Goal: Task Accomplishment & Management: Use online tool/utility

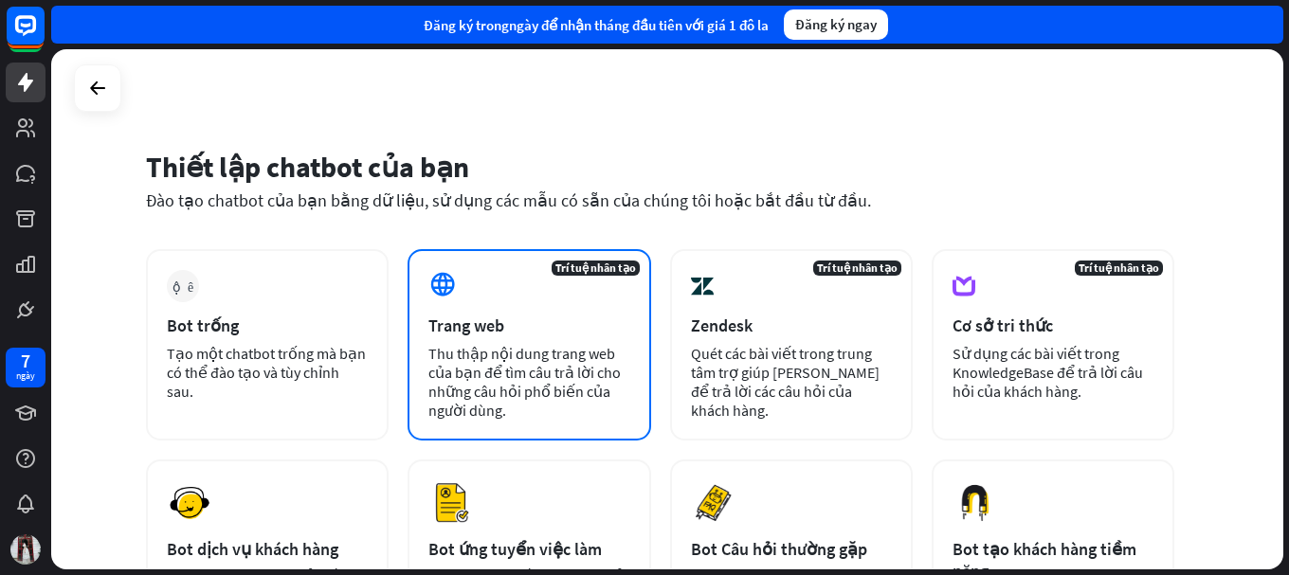
click at [589, 318] on div "Trang web" at bounding box center [528, 326] width 201 height 22
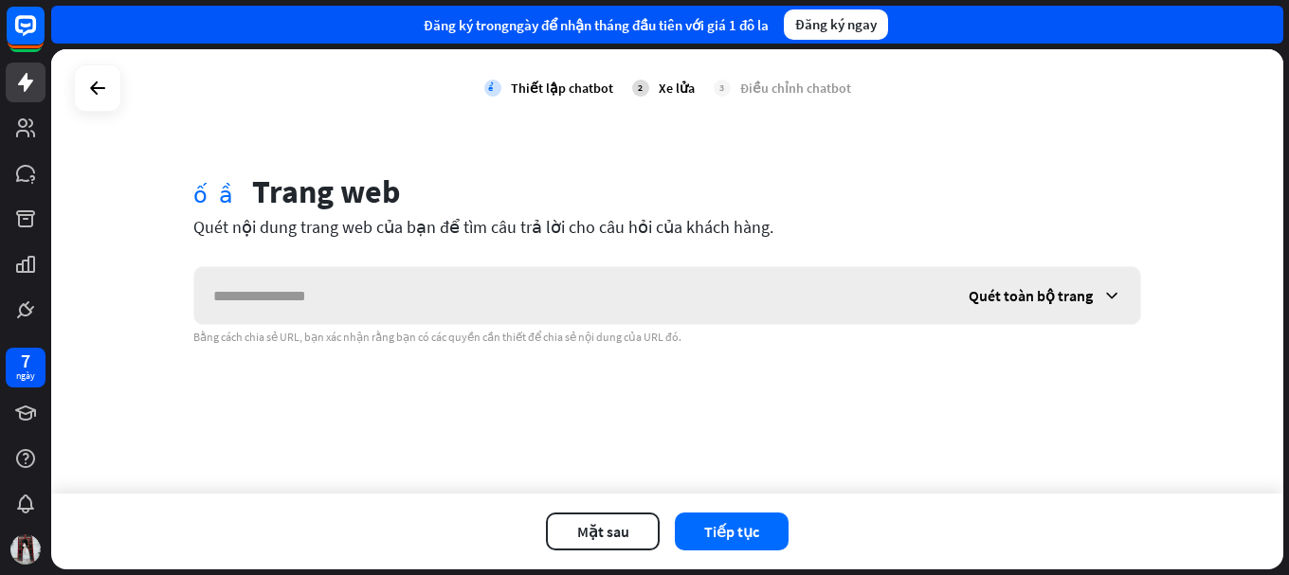
click at [1125, 304] on div "Quét toàn bộ trang" at bounding box center [1045, 295] width 190 height 57
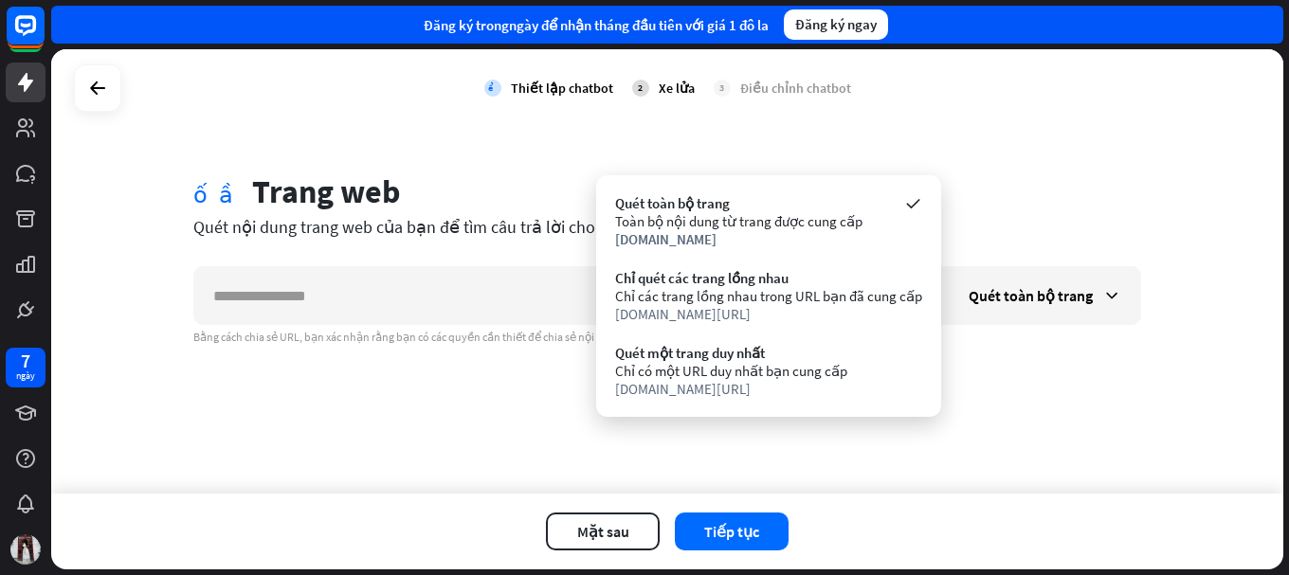
click at [684, 460] on div "kiểm tra Thiết lập chatbot 2 Xe lửa 3 Điều chỉnh chatbot khối cầu Trang web Qué…" at bounding box center [667, 271] width 1232 height 444
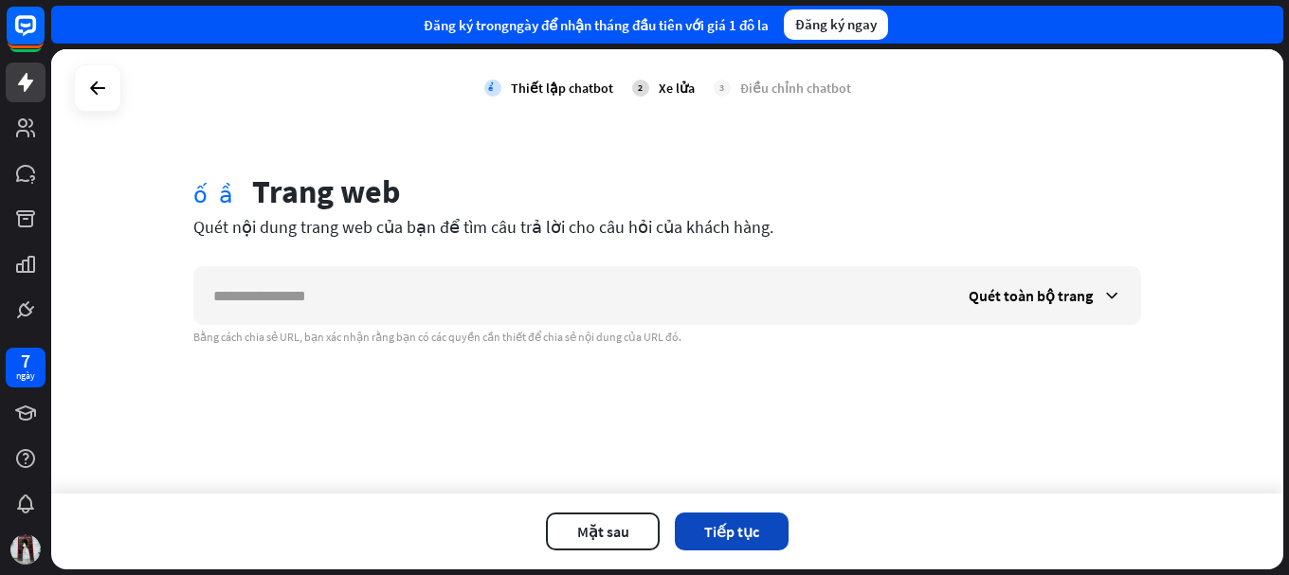
click at [715, 518] on button "Tiếp tục" at bounding box center [732, 532] width 114 height 38
drag, startPoint x: 860, startPoint y: 232, endPoint x: 731, endPoint y: 308, distance: 149.5
click at [847, 240] on div "đóng Bạn vẫn chưa thêm URL Nhập địa chỉ trang web của bạn để ChatBot quét. Nếu …" at bounding box center [644, 287] width 1289 height 575
click at [579, 264] on div "khối cầu Trang web Quét nội dung trang web của bạn để tìm câu trả lời cho câu h…" at bounding box center [667, 258] width 993 height 172
click at [651, 96] on div "2 Xe lửa" at bounding box center [663, 87] width 63 height 47
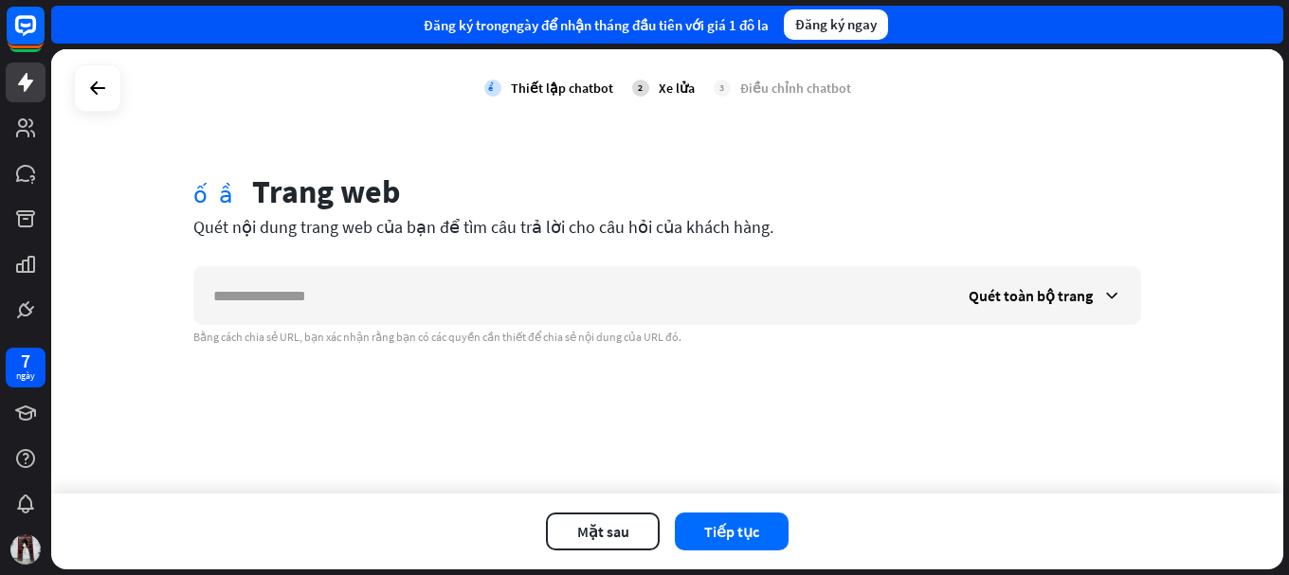
click at [639, 92] on font "2" at bounding box center [640, 88] width 5 height 12
click at [818, 91] on font "Điều chỉnh chatbot" at bounding box center [795, 88] width 111 height 17
click at [627, 533] on font "Mặt sau" at bounding box center [603, 531] width 52 height 19
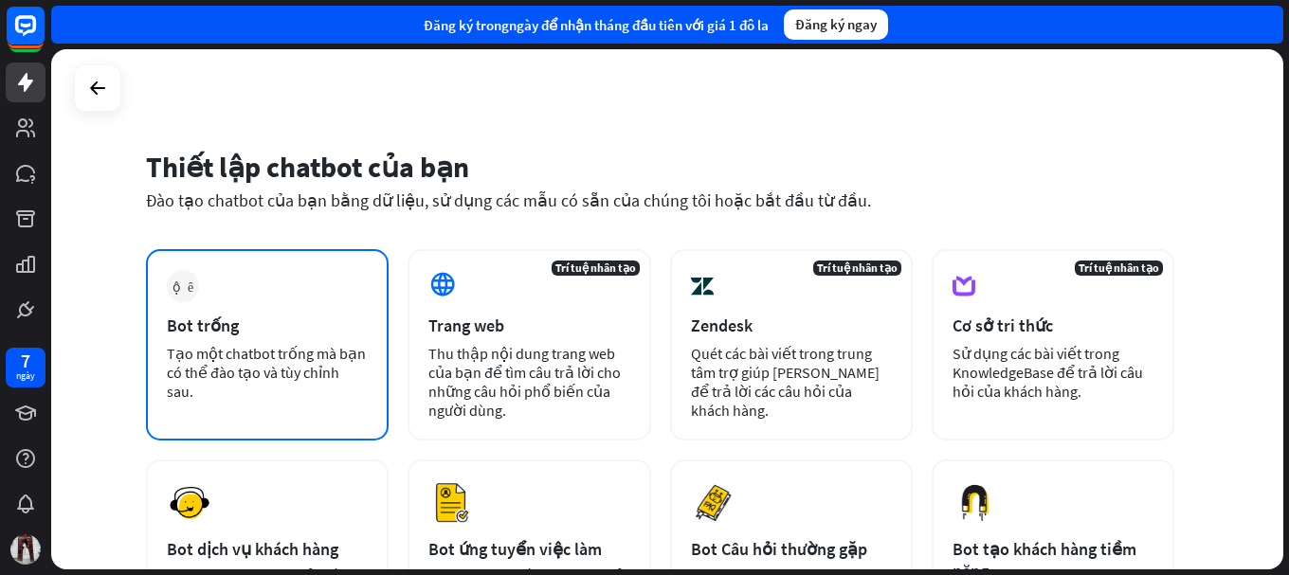
click at [332, 402] on div "cộng thêm Bot trống Tạo một chatbot trống mà bạn có thể đào tạo và tùy chỉnh sa…" at bounding box center [267, 344] width 243 height 191
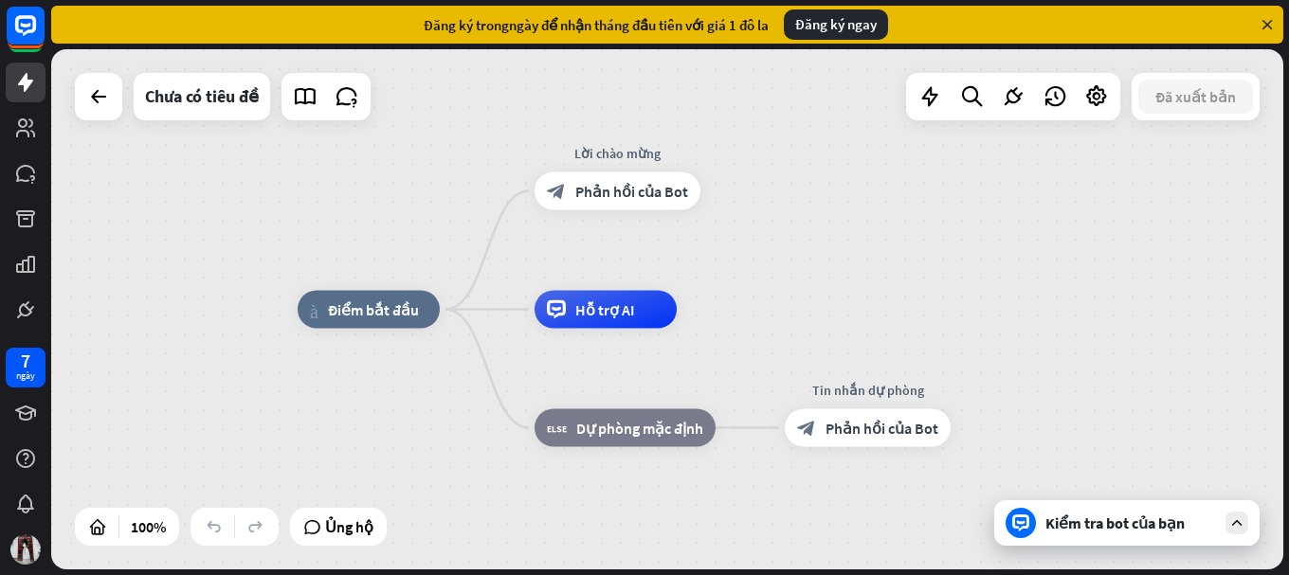
click at [113, 122] on div "nhà_2 Điểm bắt đầu Lời chào mừng block_bot_response Phản hồi của Bot Hỗ trợ AI …" at bounding box center [667, 309] width 1232 height 520
click at [106, 104] on icon at bounding box center [98, 96] width 23 height 23
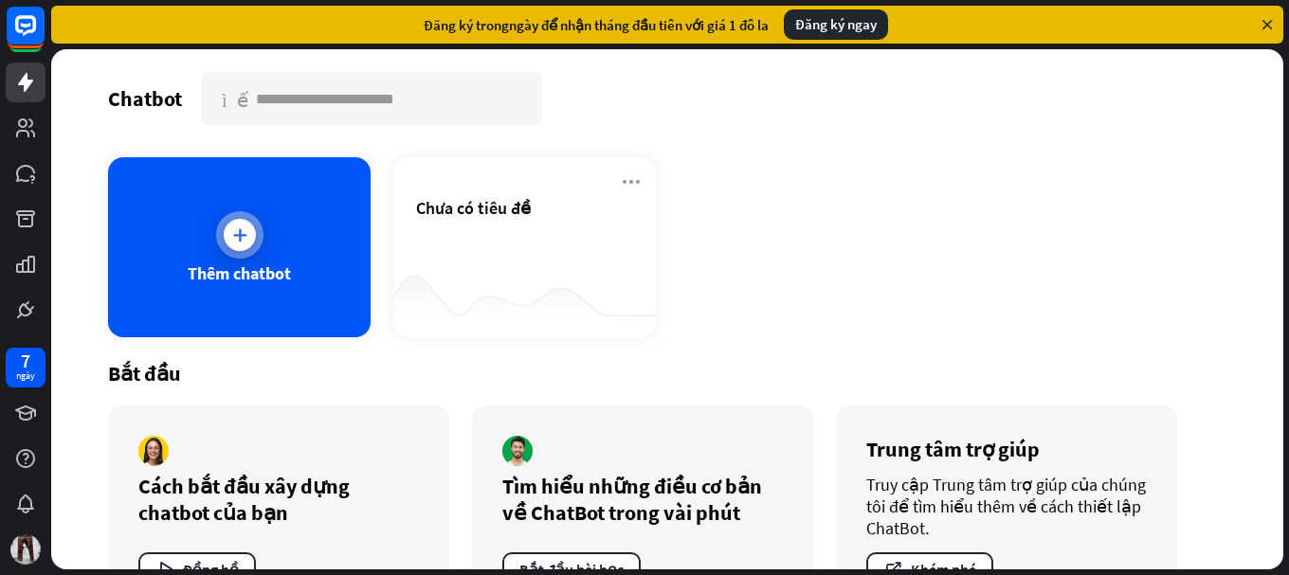
click at [209, 278] on font "Thêm chatbot" at bounding box center [239, 274] width 103 height 22
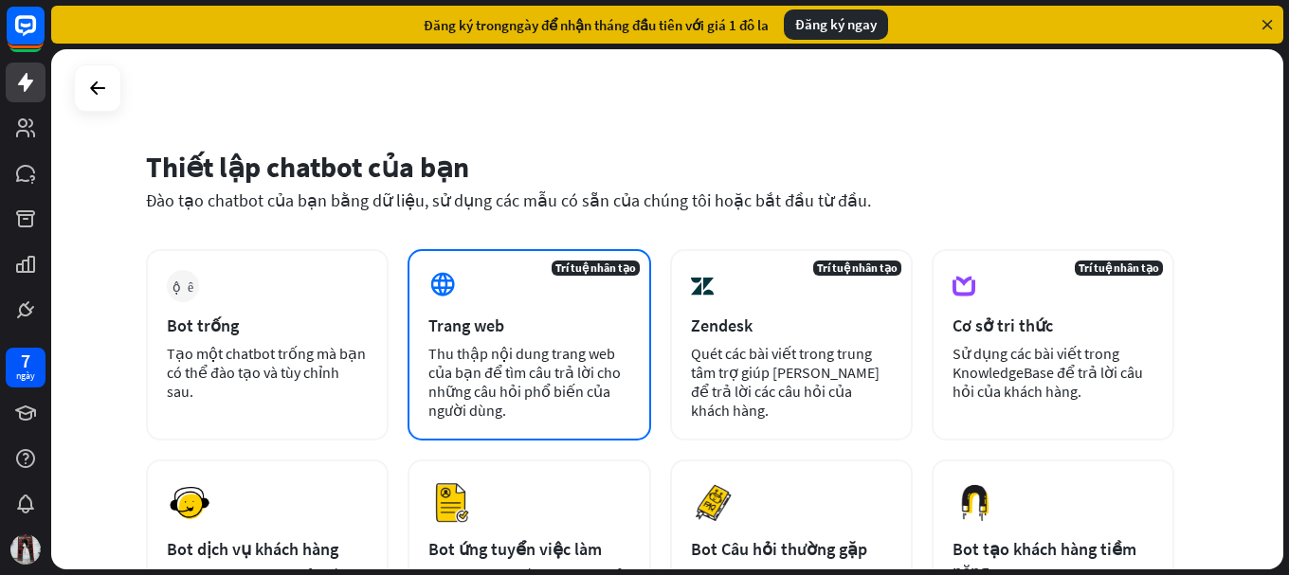
click at [539, 352] on font "Thu thập nội dung trang web của bạn để tìm câu trả lời cho những câu hỏi phổ bi…" at bounding box center [524, 382] width 192 height 76
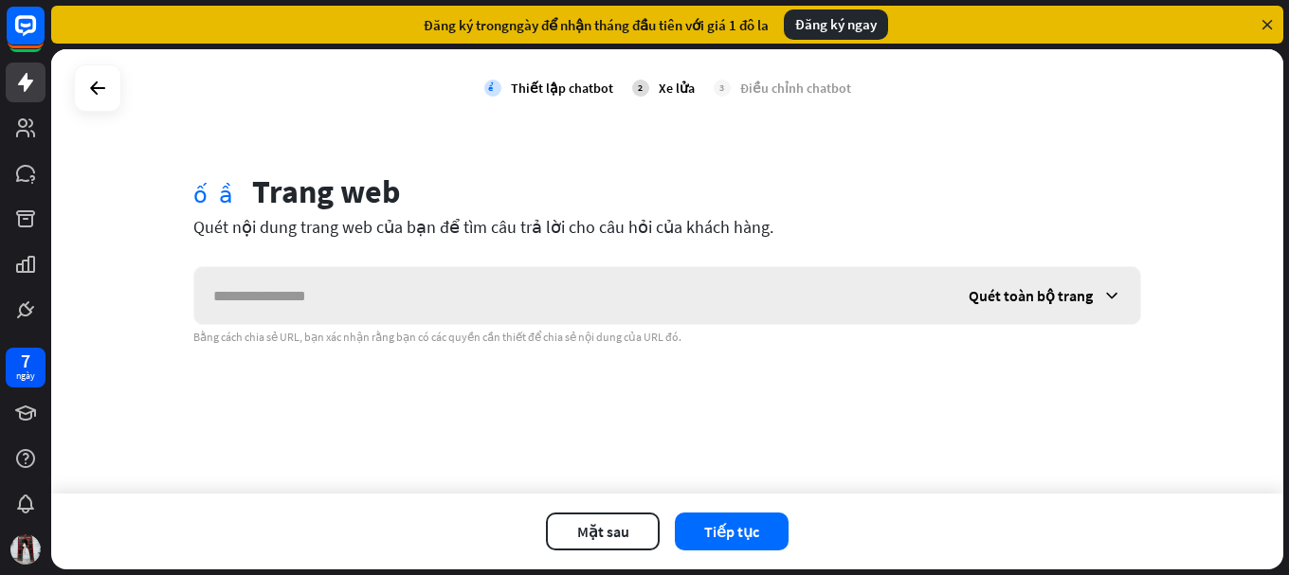
click at [1110, 303] on icon at bounding box center [1111, 295] width 19 height 19
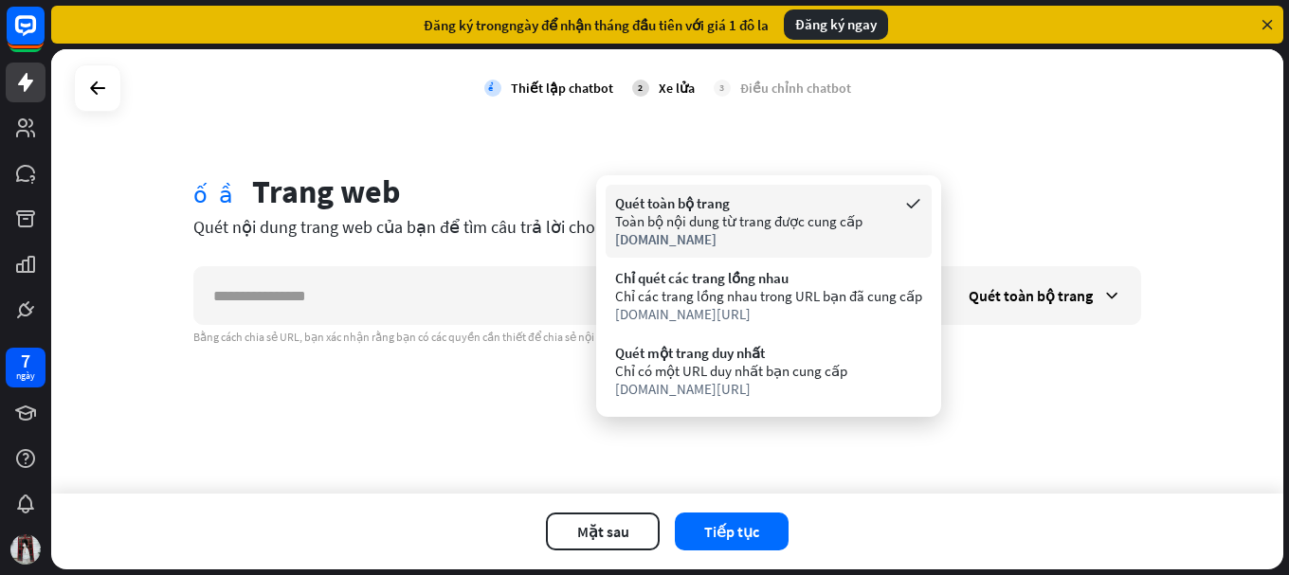
click at [734, 244] on div "[DOMAIN_NAME]" at bounding box center [768, 239] width 307 height 18
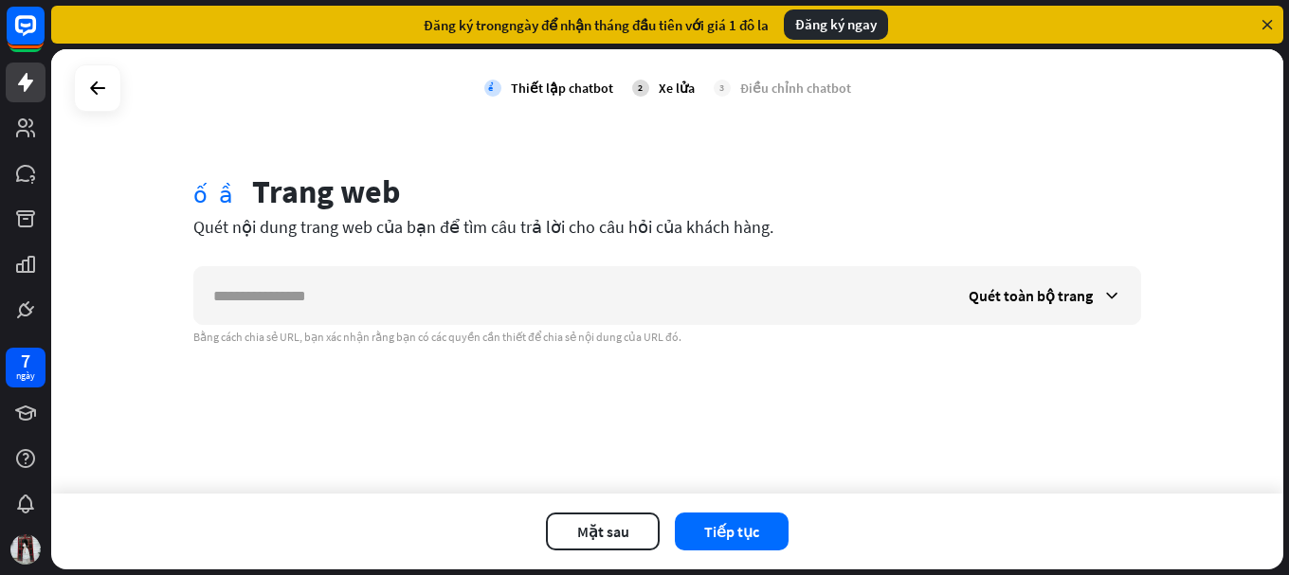
click at [1272, 20] on icon at bounding box center [1267, 24] width 17 height 17
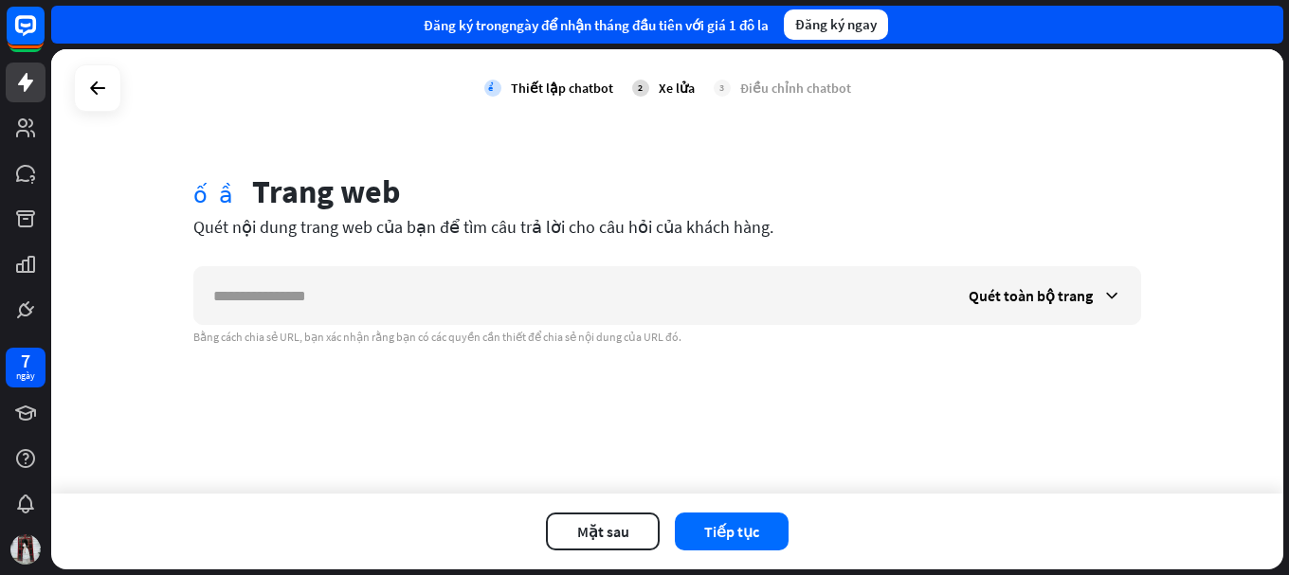
click at [1272, 20] on div "Đăng ký trong ngày để nhận tháng đầu tiên với giá 1 đô la Đăng ký ngay" at bounding box center [667, 25] width 1232 height 38
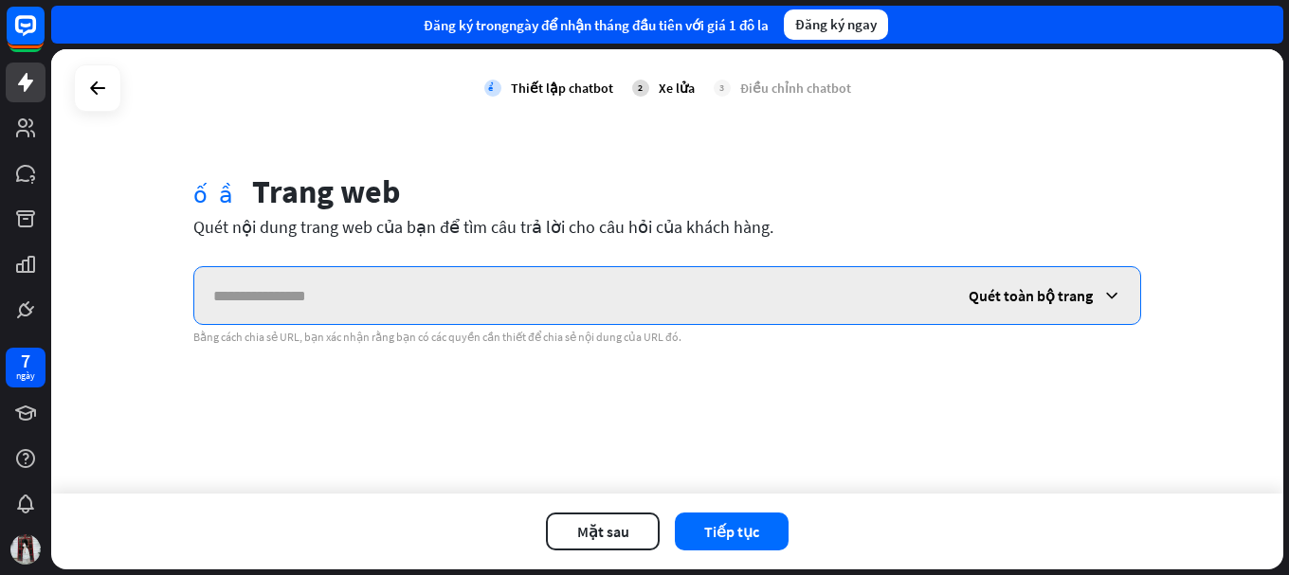
click at [378, 299] on input "text" at bounding box center [571, 295] width 755 height 57
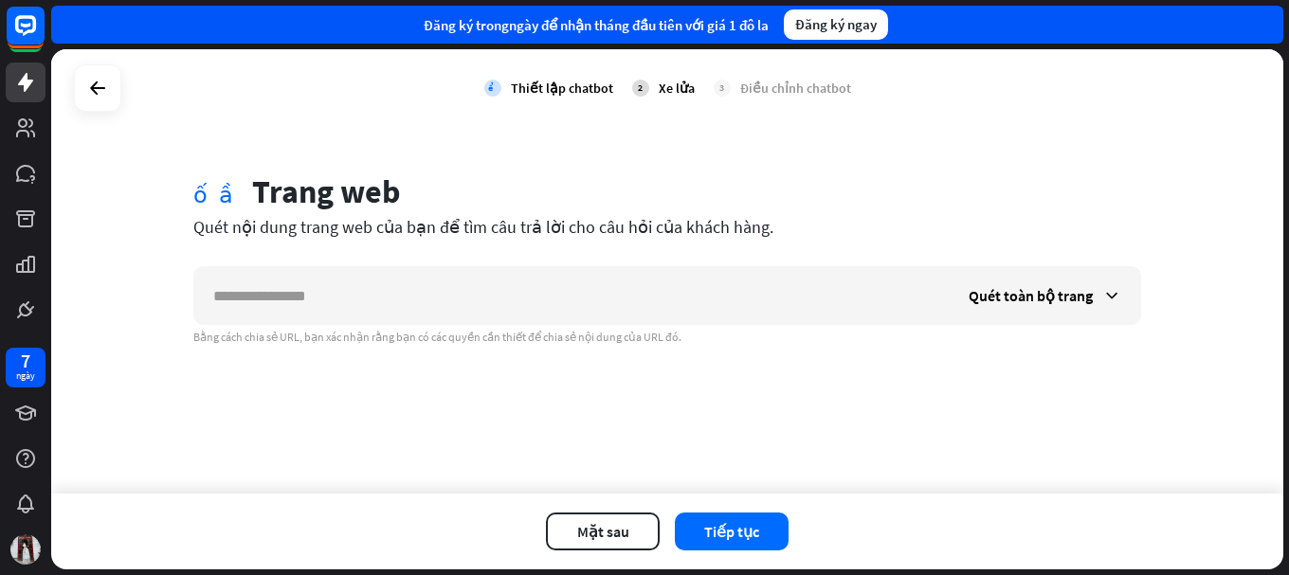
click at [651, 91] on div "2 Xe lửa" at bounding box center [663, 87] width 63 height 47
click at [645, 91] on div "2" at bounding box center [640, 88] width 17 height 17
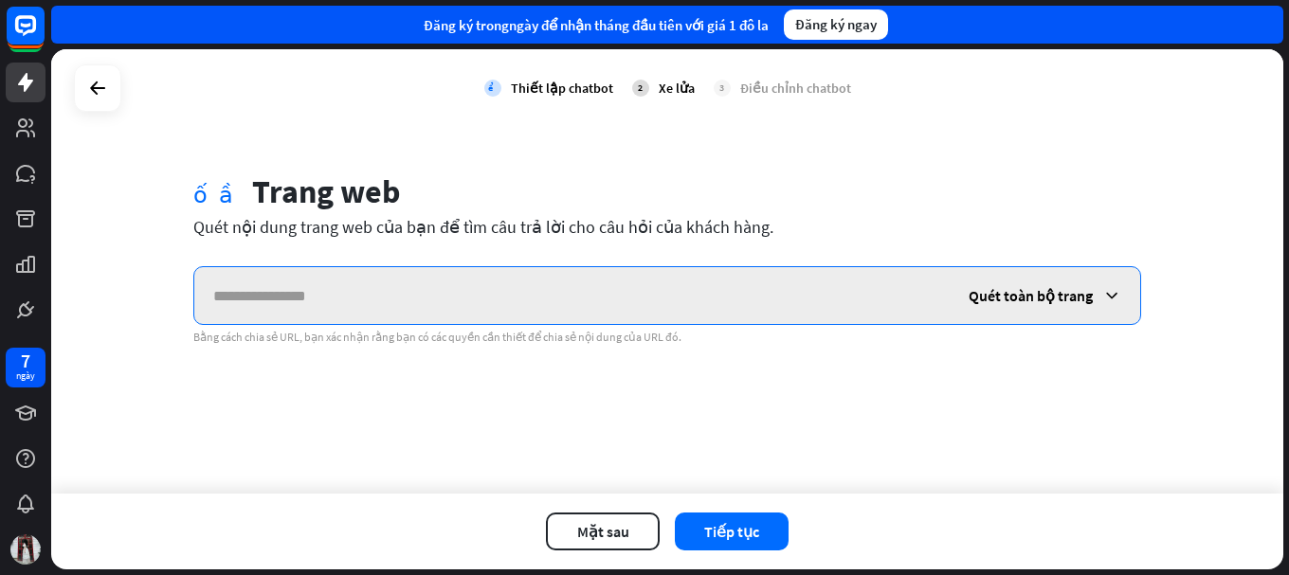
paste input "**********"
type input "**********"
drag, startPoint x: 532, startPoint y: 287, endPoint x: 0, endPoint y: 150, distance: 549.2
click at [0, 150] on div "**********" at bounding box center [644, 287] width 1289 height 575
paste input "**********"
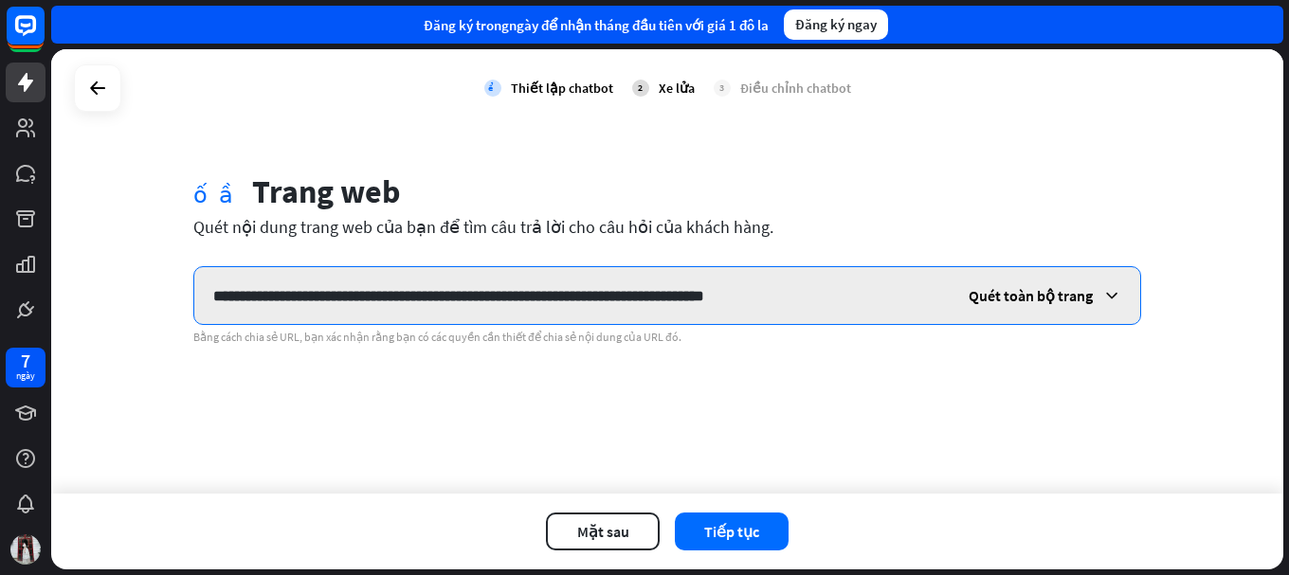
type input "**********"
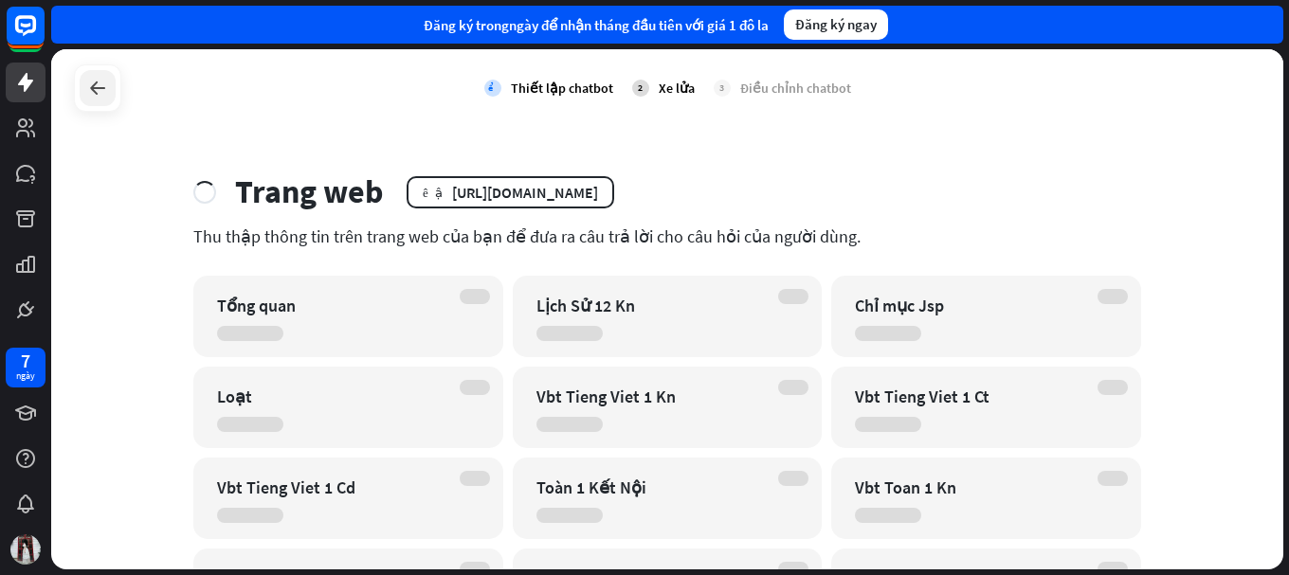
click at [102, 96] on icon at bounding box center [97, 88] width 23 height 23
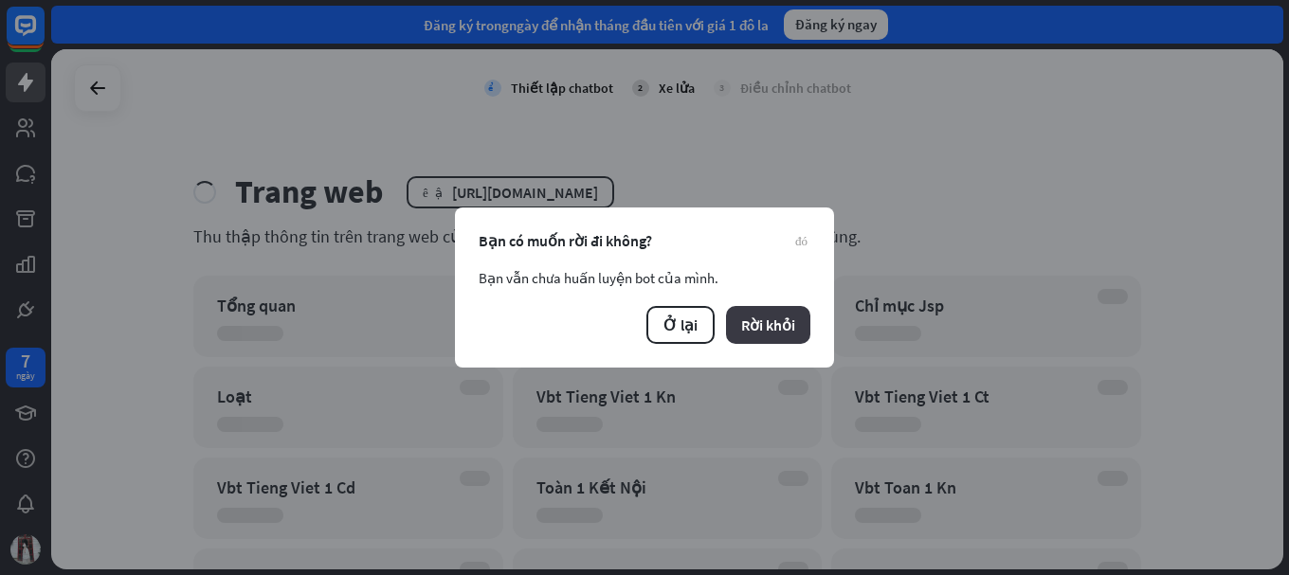
click at [784, 343] on button "Rời khỏi" at bounding box center [768, 325] width 84 height 38
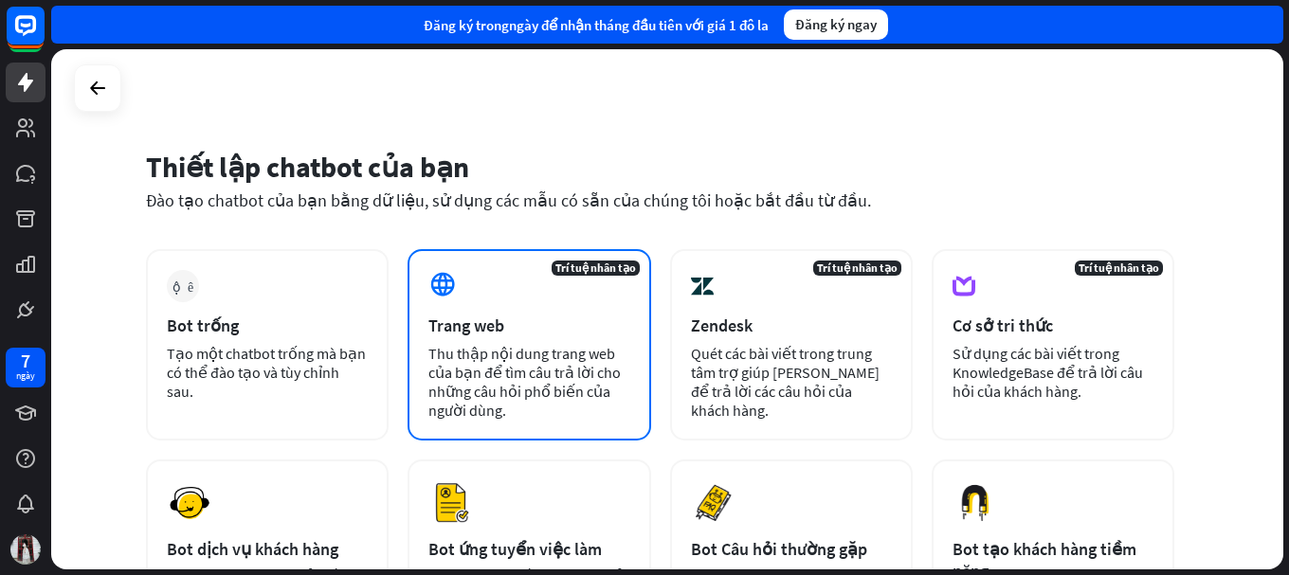
click at [578, 346] on font "Thu thập nội dung trang web của bạn để tìm câu trả lời cho những câu hỏi phổ bi…" at bounding box center [524, 382] width 192 height 76
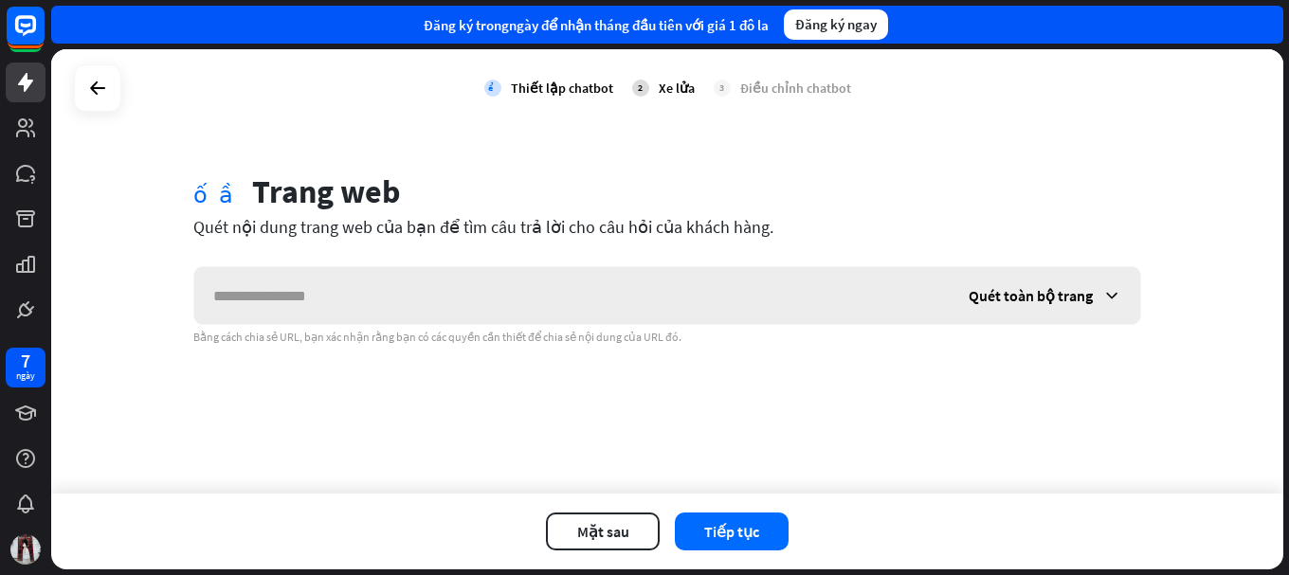
click at [539, 317] on input "text" at bounding box center [571, 295] width 755 height 57
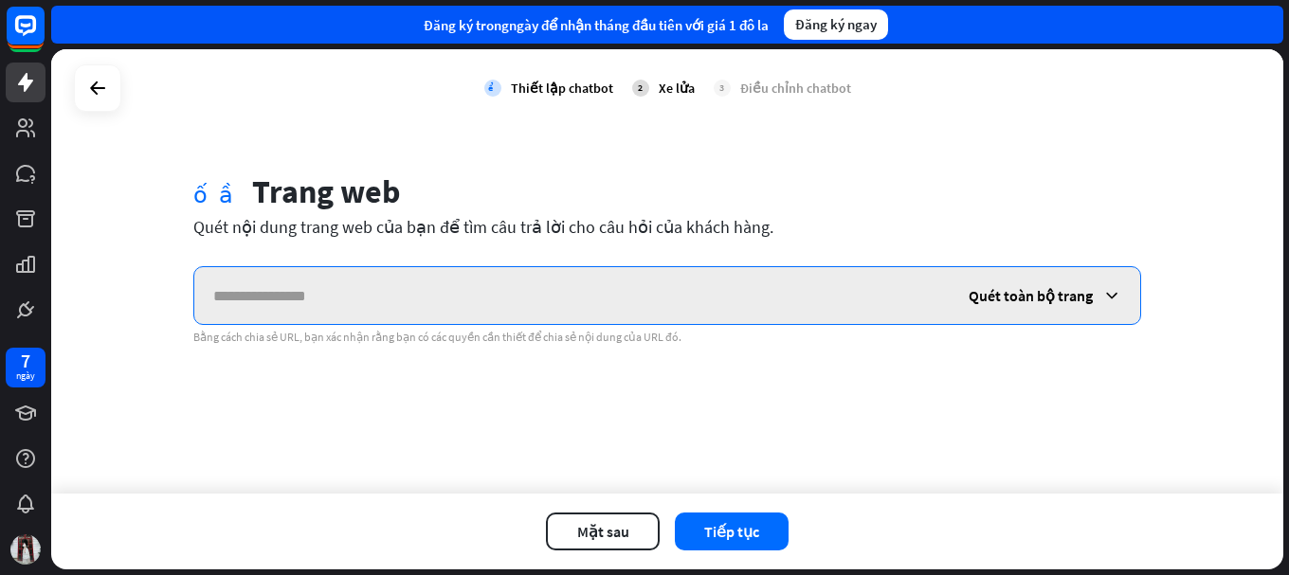
paste input "**********"
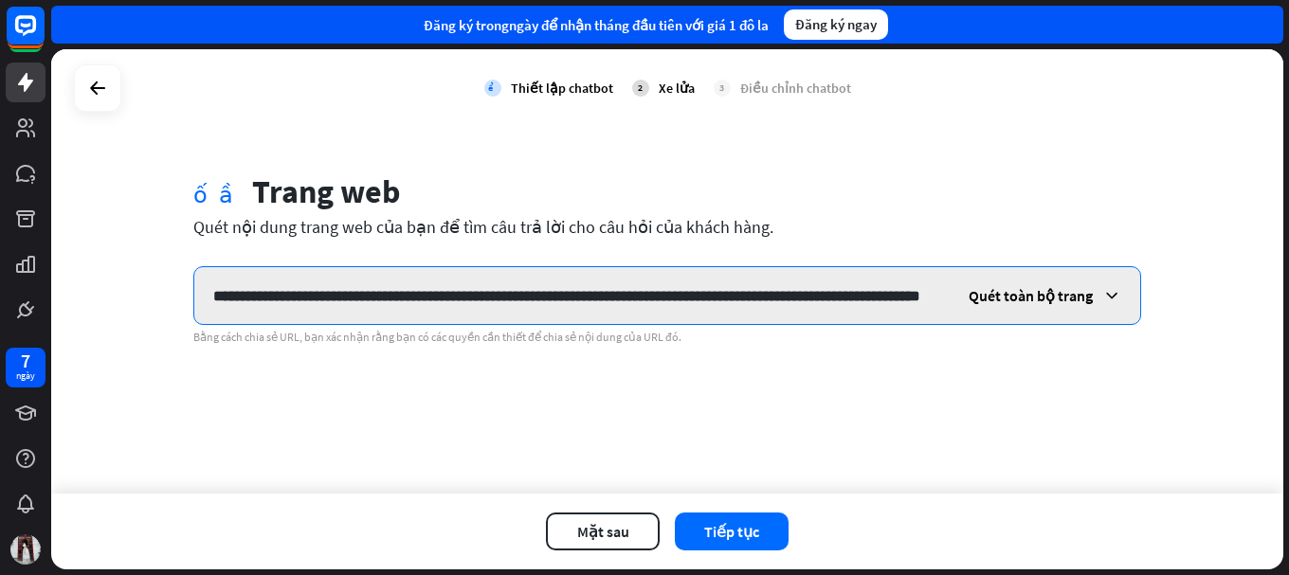
scroll to position [0, 128]
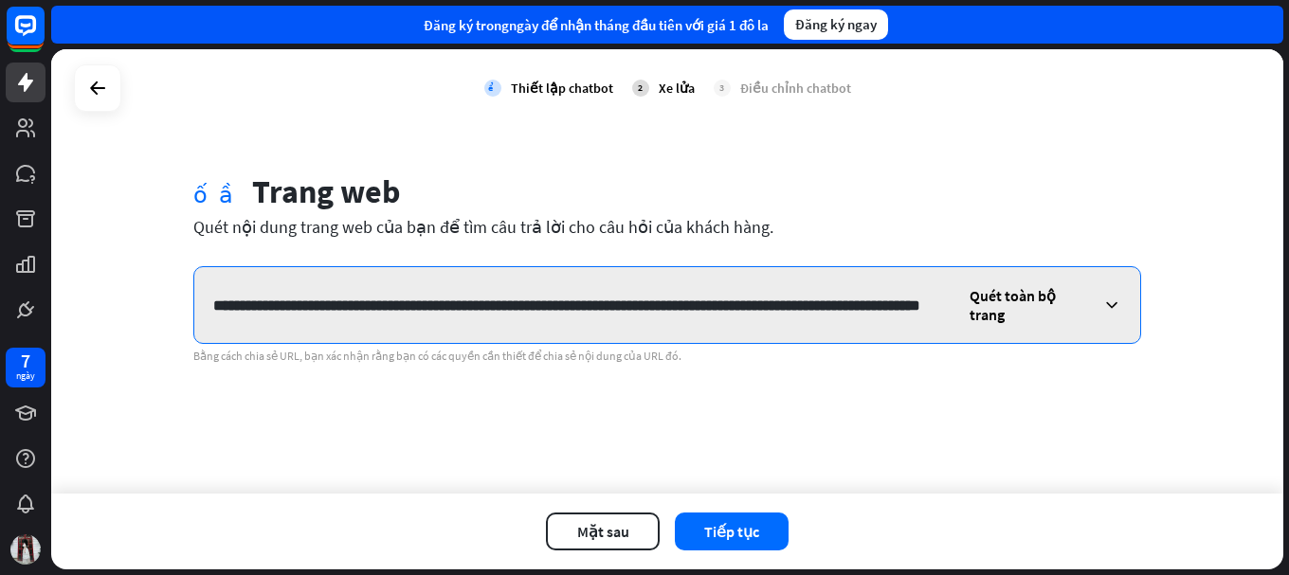
type input "**********"
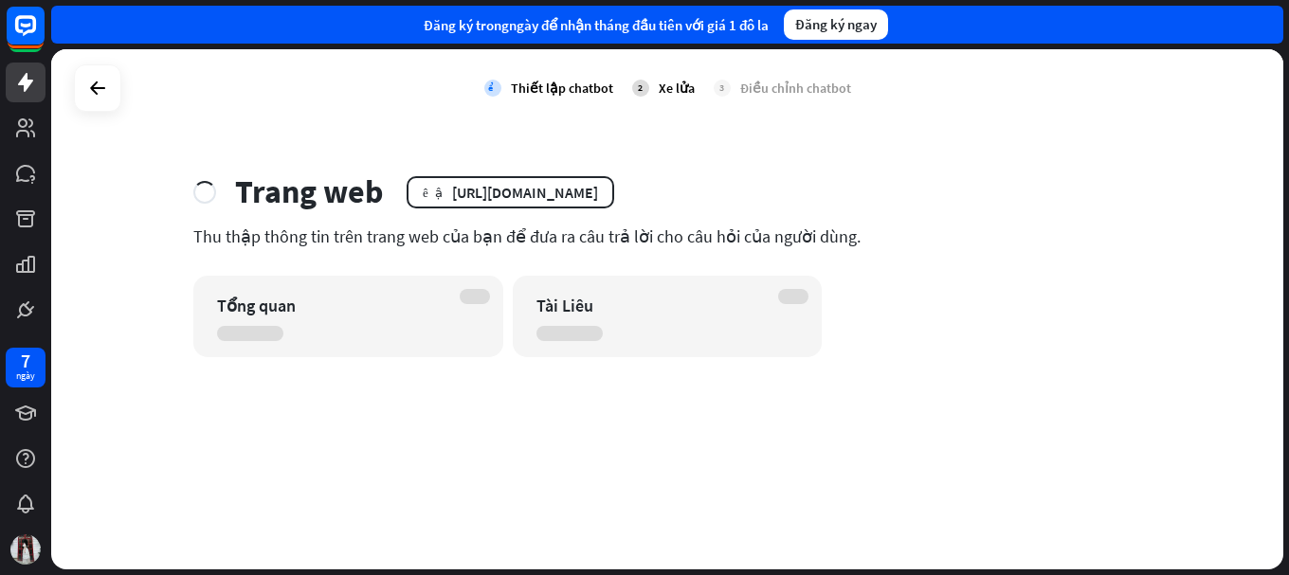
click at [650, 312] on div "Tài Liêu" at bounding box center [650, 306] width 229 height 22
click at [526, 356] on div "Tài Liêu" at bounding box center [668, 317] width 310 height 82
